Goal: Task Accomplishment & Management: Manage account settings

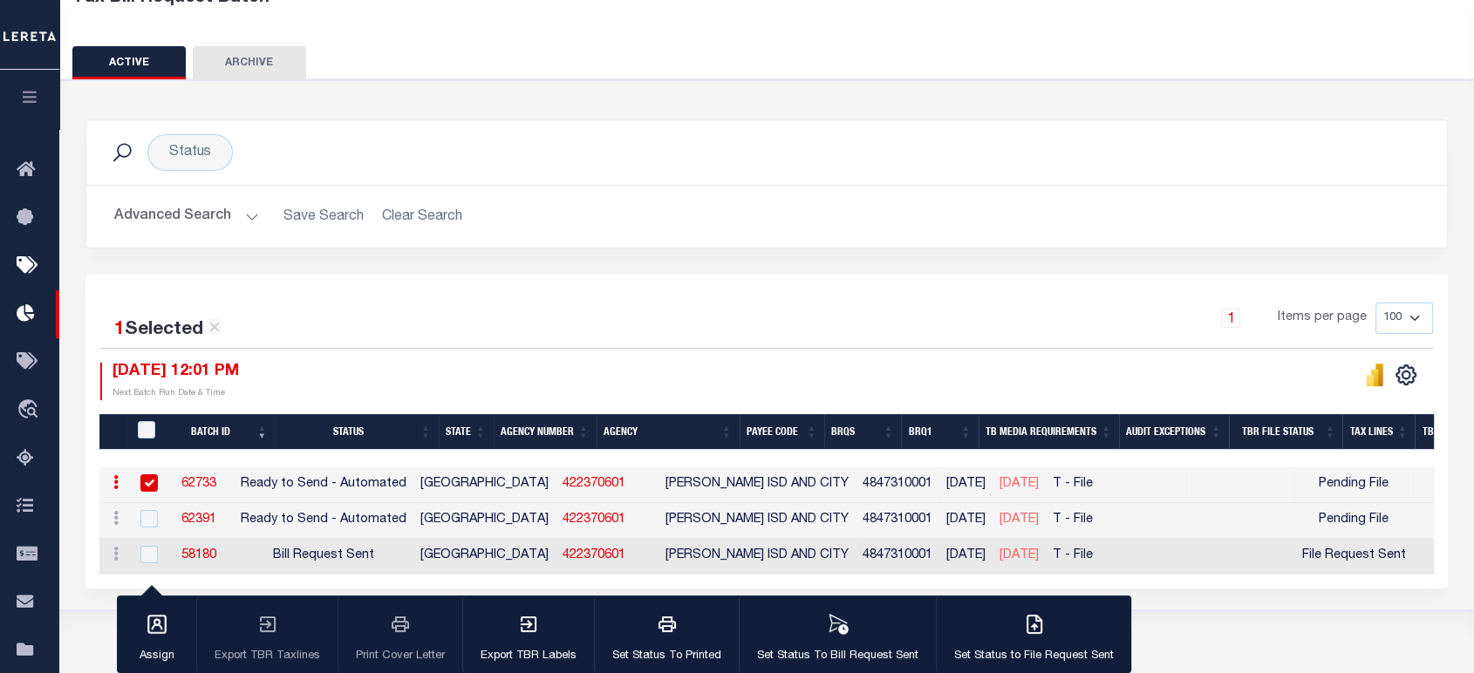
scroll to position [124, 0]
click at [563, 485] on link "422370601" at bounding box center [594, 484] width 63 height 12
checkbox input "false"
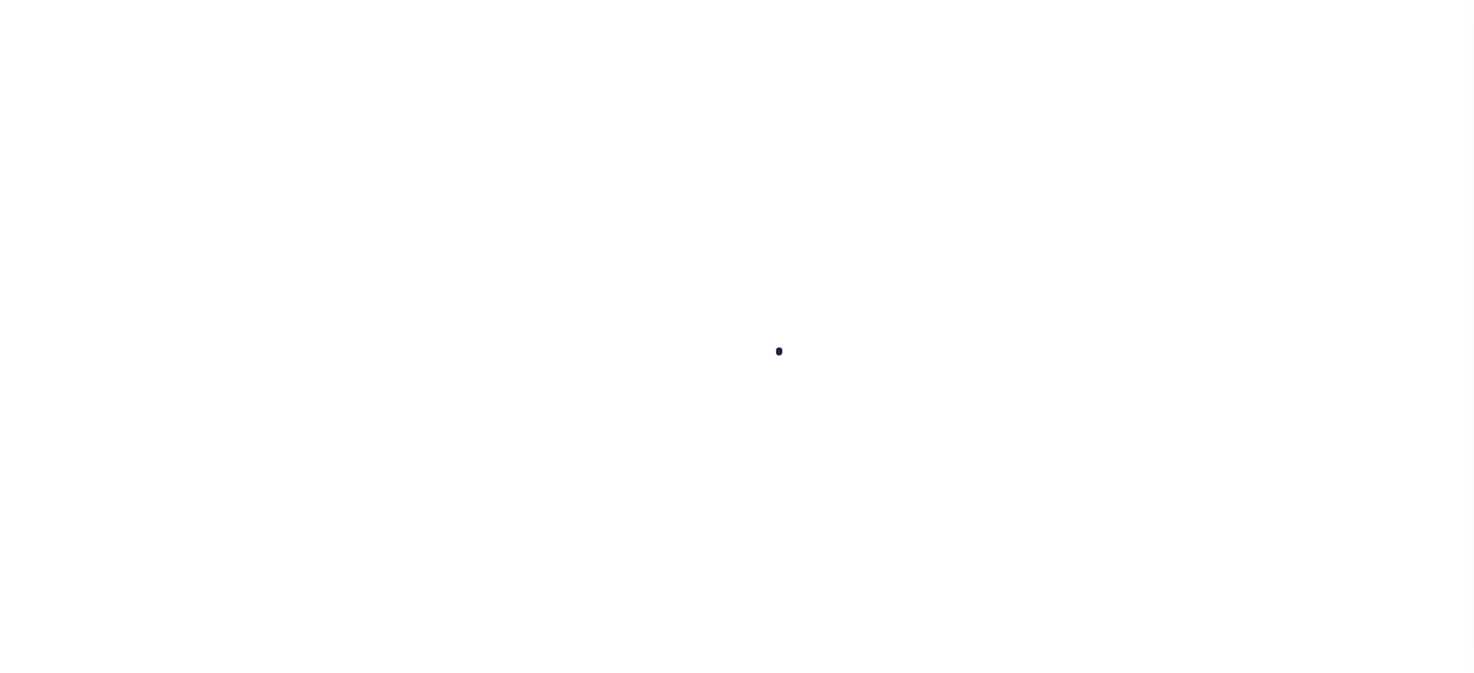
select select
checkbox input "false"
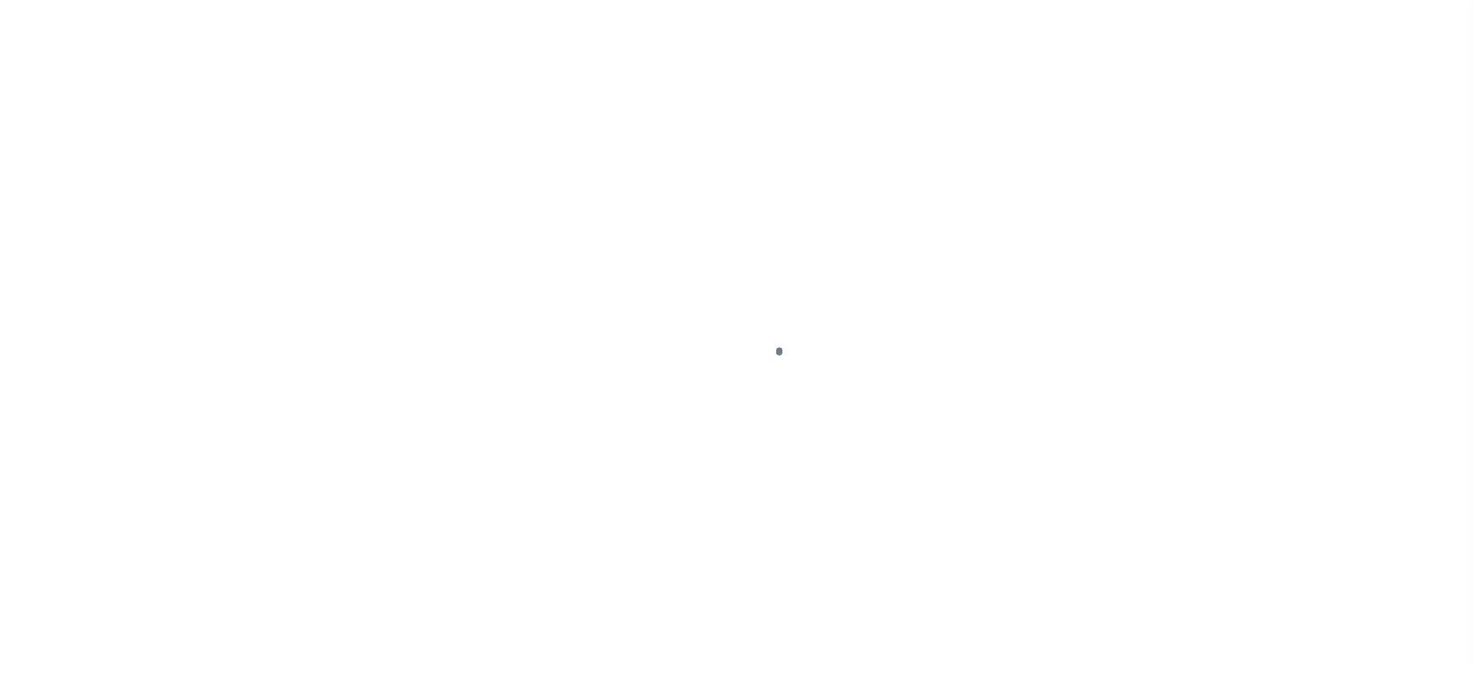
checkbox input "false"
type input "4847310001"
